Goal: Task Accomplishment & Management: Use online tool/utility

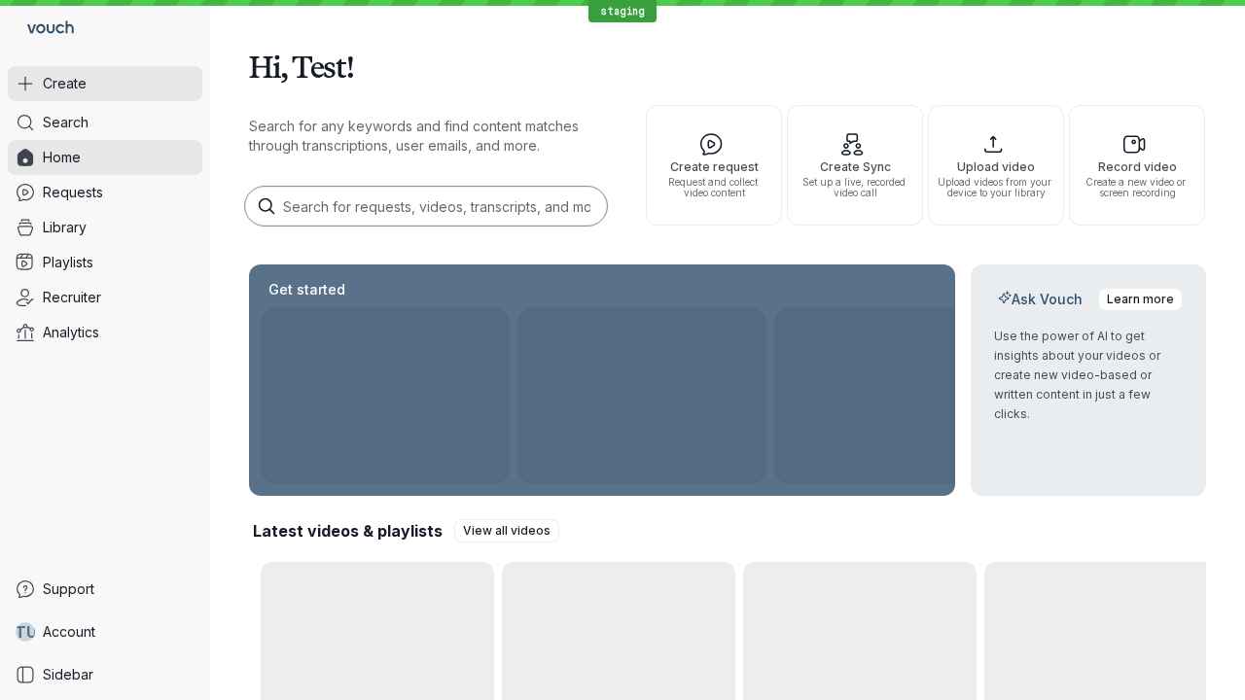
click at [105, 84] on button "Create" at bounding box center [105, 83] width 195 height 35
